Goal: Task Accomplishment & Management: Use online tool/utility

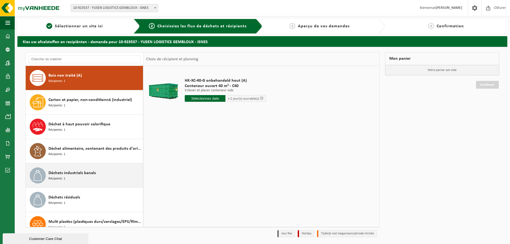
click at [70, 170] on span "Déchets industriels banals" at bounding box center [72, 173] width 47 height 6
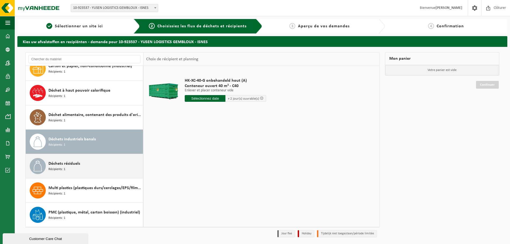
scroll to position [34, 0]
click at [74, 166] on span "Déchets résiduels" at bounding box center [65, 164] width 32 height 6
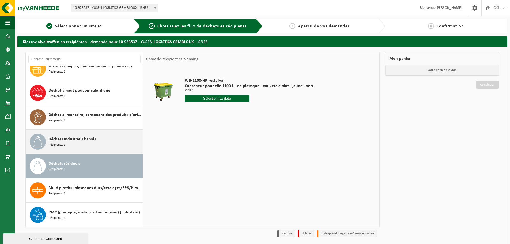
click at [81, 144] on div "Déchets industriels banals Récipients: 1" at bounding box center [95, 142] width 93 height 16
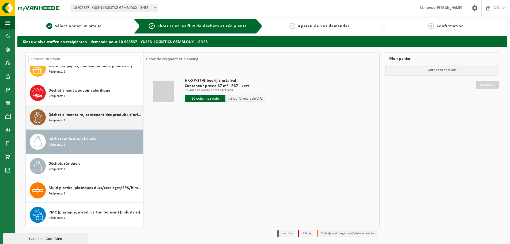
click at [82, 120] on div "Déchet alimentaire, contenant des produits d'origine animale, non emballé, caté…" at bounding box center [95, 117] width 93 height 16
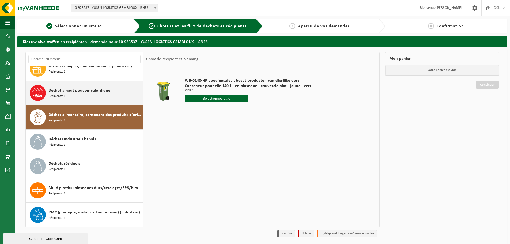
click at [79, 89] on span "Déchet à haut pouvoir calorifique" at bounding box center [80, 90] width 62 height 6
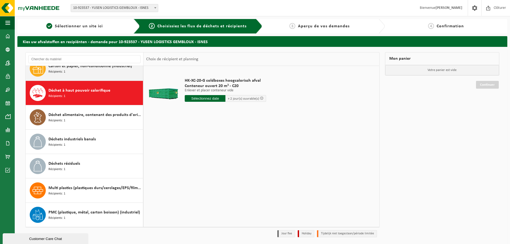
click at [87, 73] on div "Carton et papier, non-conditionné (industriel) Récipients: 1" at bounding box center [95, 69] width 93 height 16
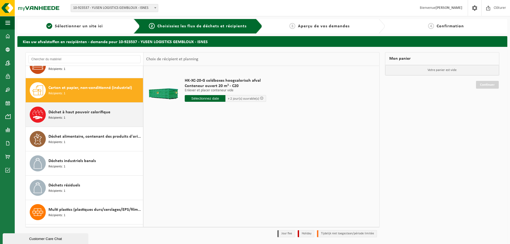
scroll to position [0, 0]
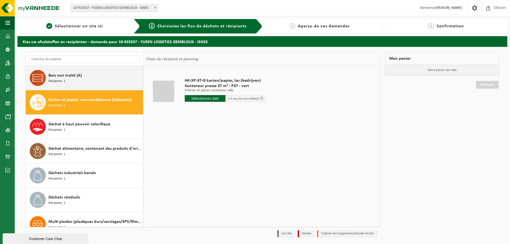
click at [93, 80] on div "Bois non traité (A) Récipients: 1" at bounding box center [95, 78] width 93 height 16
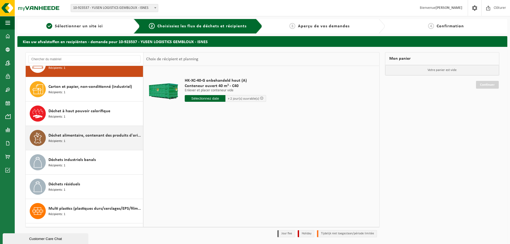
scroll to position [34, 0]
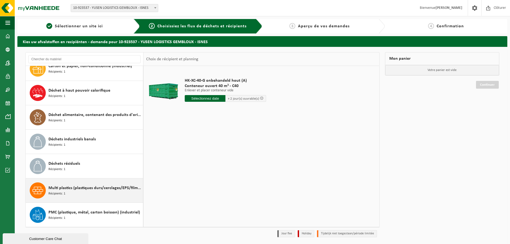
click at [105, 189] on span "Multi plastics (plastiques durs/cerclages/EPS/film naturel/film mélange/PMC)" at bounding box center [95, 188] width 93 height 6
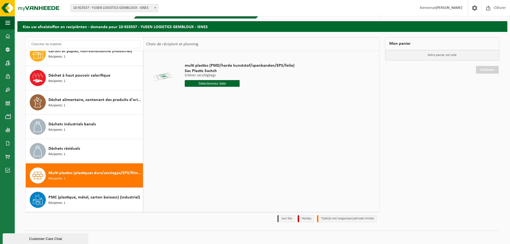
scroll to position [0, 0]
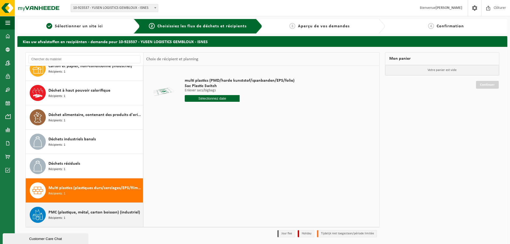
click at [80, 216] on div "PMC (plastique, métal, carton boisson) (industriel) Récipients: 1" at bounding box center [95, 215] width 93 height 16
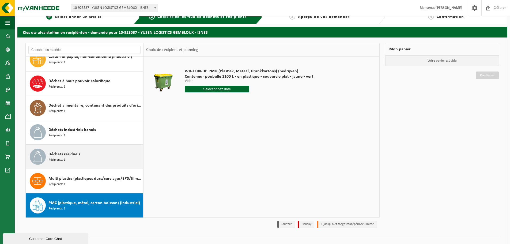
scroll to position [18, 0]
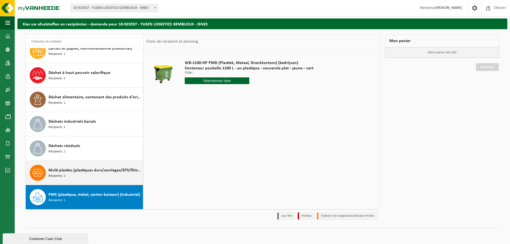
click at [76, 171] on span "Multi plastics (plastiques durs/cerclages/EPS/film naturel/film mélange/PMC)" at bounding box center [95, 170] width 93 height 6
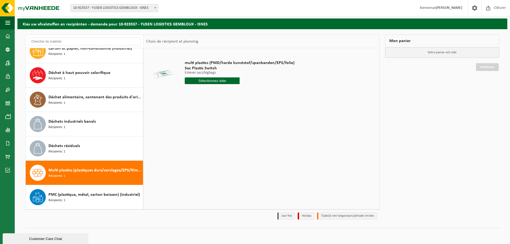
click at [168, 71] on div at bounding box center [164, 73] width 32 height 21
click at [197, 68] on span "Sac Plastic Switch" at bounding box center [240, 68] width 110 height 5
click at [147, 73] on td at bounding box center [163, 73] width 35 height 45
click at [152, 72] on div at bounding box center [164, 73] width 32 height 21
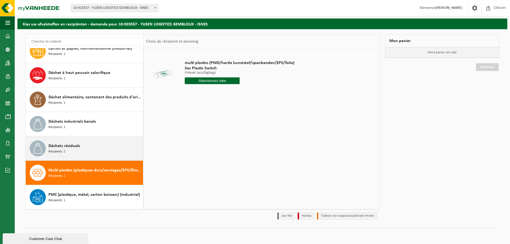
click at [104, 140] on div "Déchets résiduels Récipients: 1" at bounding box center [95, 148] width 93 height 16
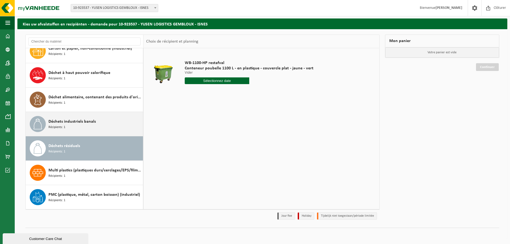
click at [79, 128] on div "Déchets industriels banals Récipients: 1" at bounding box center [95, 124] width 93 height 16
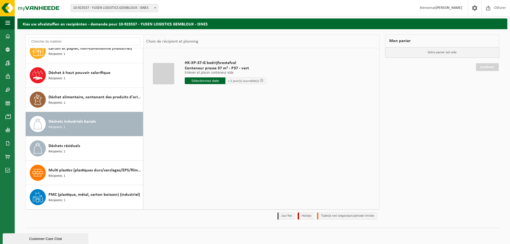
click at [161, 70] on div at bounding box center [163, 73] width 21 height 21
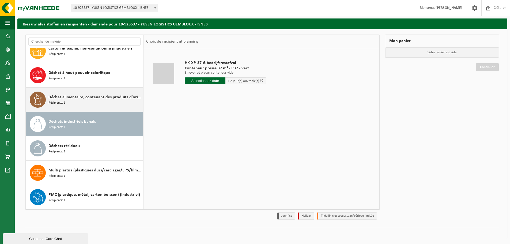
click at [105, 103] on div "Déchet alimentaire, contenant des produits d'origine animale, non emballé, caté…" at bounding box center [95, 100] width 93 height 16
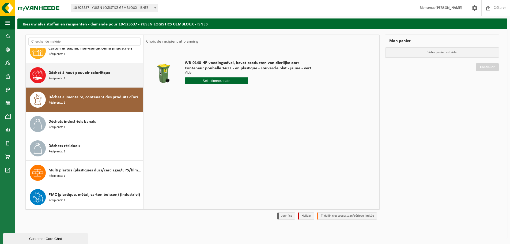
click at [94, 77] on div "Déchet à haut pouvoir calorifique Récipients: 1" at bounding box center [95, 75] width 93 height 16
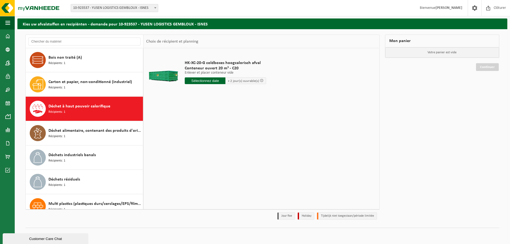
scroll to position [0, 0]
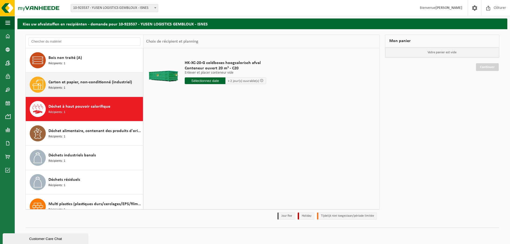
click at [88, 82] on span "Carton et papier, non-conditionné (industriel)" at bounding box center [91, 82] width 84 height 6
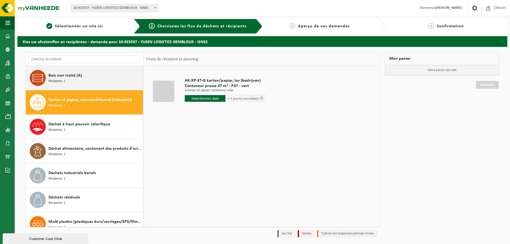
click at [91, 80] on div "Bois non traité (A) Récipients: 1" at bounding box center [95, 78] width 93 height 16
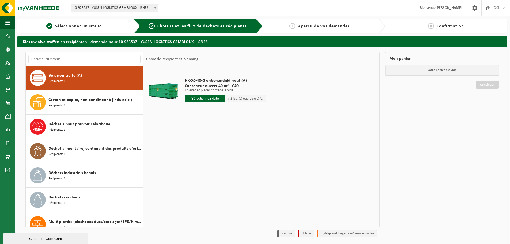
click at [312, 26] on span "Aperçu de vos demandes" at bounding box center [324, 26] width 52 height 4
click at [441, 26] on span "Confirmation" at bounding box center [450, 26] width 27 height 4
click at [78, 24] on span "Sélectionner un site ici" at bounding box center [79, 26] width 48 height 4
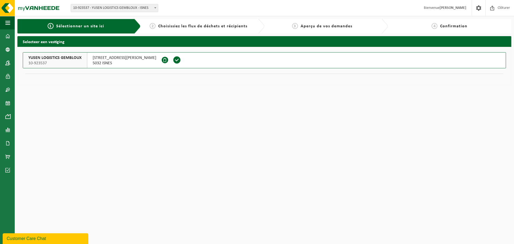
click at [205, 21] on div "2 Choisissiez les flux de déchets et récipients" at bounding box center [203, 26] width 124 height 14
click at [161, 26] on span "Choisissiez les flux de déchets et récipients" at bounding box center [202, 26] width 89 height 4
click at [163, 30] on div "2 Choisissiez les flux de déchets et récipients" at bounding box center [203, 26] width 124 height 14
click at [173, 61] on span at bounding box center [177, 60] width 8 height 8
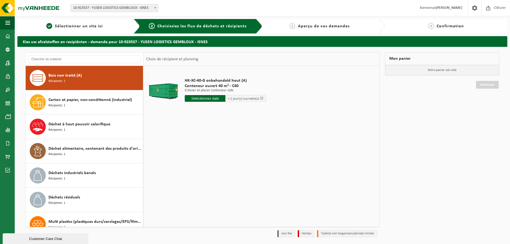
click at [159, 9] on form "10-923537 - YUSEN LOGISTICS GEMBLOUX - ISNES 10-923537 - YUSEN LOGISTICS GEMBLO…" at bounding box center [117, 7] width 93 height 3
click at [156, 8] on b at bounding box center [155, 7] width 2 height 1
click at [476, 8] on span at bounding box center [475, 8] width 8 height 16
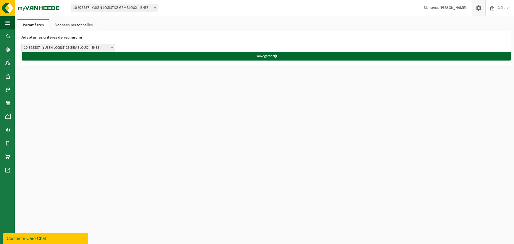
click at [476, 6] on span at bounding box center [479, 8] width 8 height 16
click at [76, 23] on link "Données personnelles" at bounding box center [73, 25] width 49 height 12
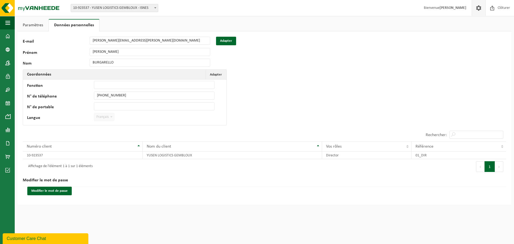
click at [41, 25] on link "Paramètres" at bounding box center [32, 25] width 31 height 12
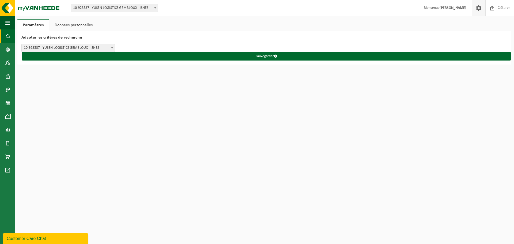
click at [11, 38] on link "Tableau de bord" at bounding box center [7, 35] width 15 height 13
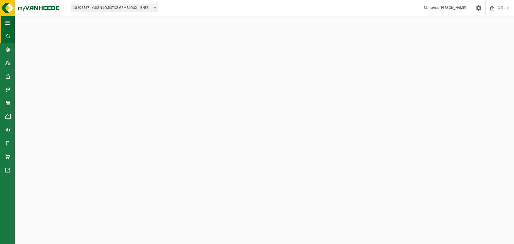
click at [10, 25] on button "Navigation" at bounding box center [7, 22] width 15 height 13
